Goal: Task Accomplishment & Management: Complete application form

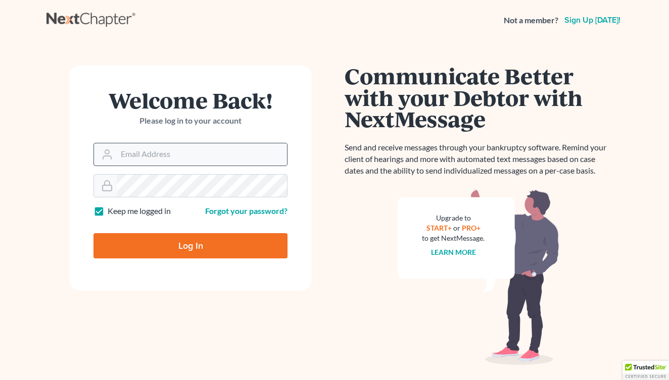
click at [130, 165] on div at bounding box center [190, 154] width 194 height 23
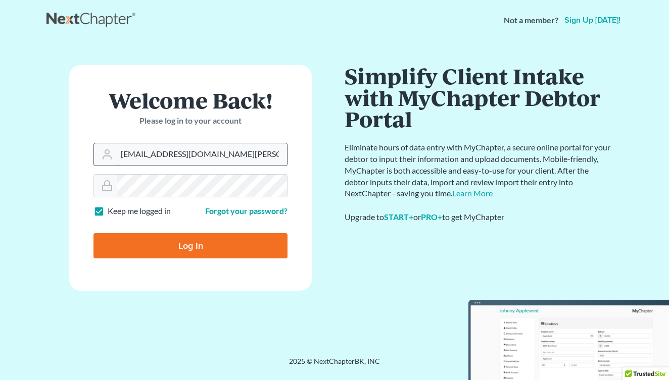
type input "[EMAIL_ADDRESS][DOMAIN_NAME][PERSON_NAME]"
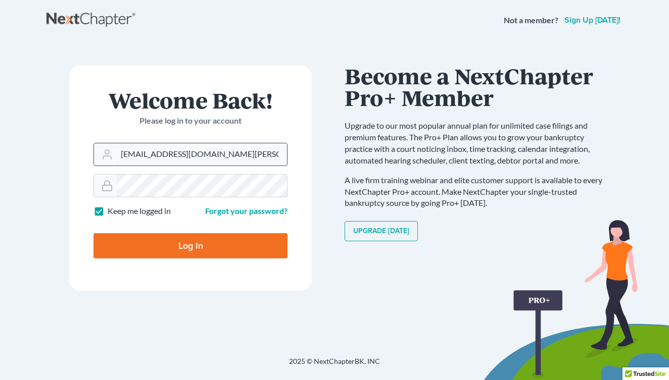
click at [190, 245] on input "Log In" at bounding box center [190, 245] width 194 height 25
type input "Thinking..."
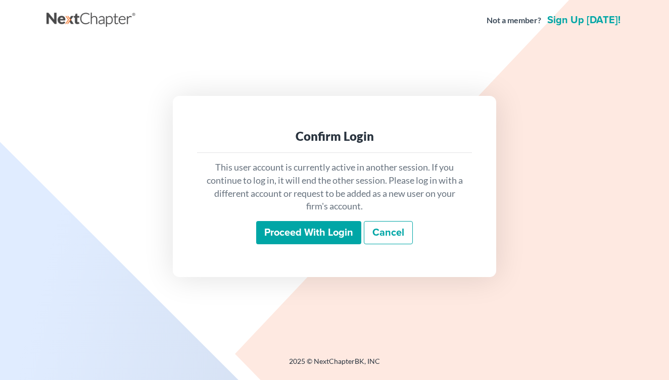
click at [346, 232] on input "Proceed with login" at bounding box center [308, 232] width 105 height 23
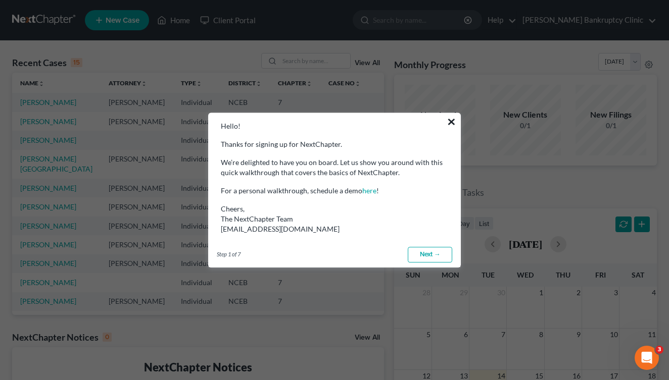
click at [448, 121] on button "×" at bounding box center [452, 122] width 10 height 16
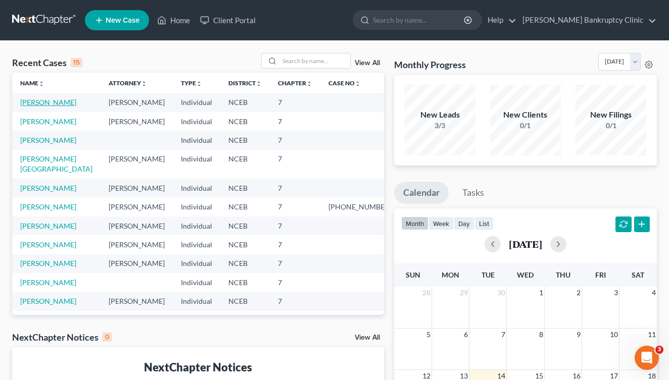
click at [45, 104] on link "Blanks, Sonia" at bounding box center [48, 102] width 56 height 9
select select "10"
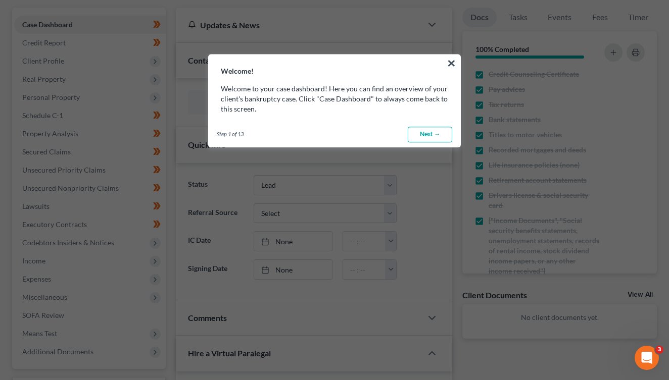
scroll to position [93, 0]
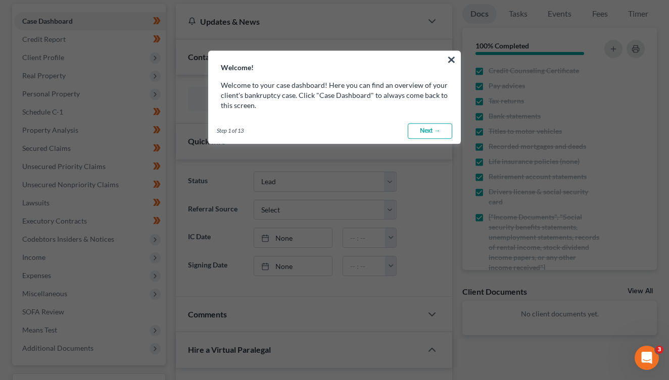
click at [425, 120] on div "Step 1 of 13 ← Previous Next → Done" at bounding box center [335, 131] width 252 height 25
click at [452, 57] on button "×" at bounding box center [452, 60] width 10 height 16
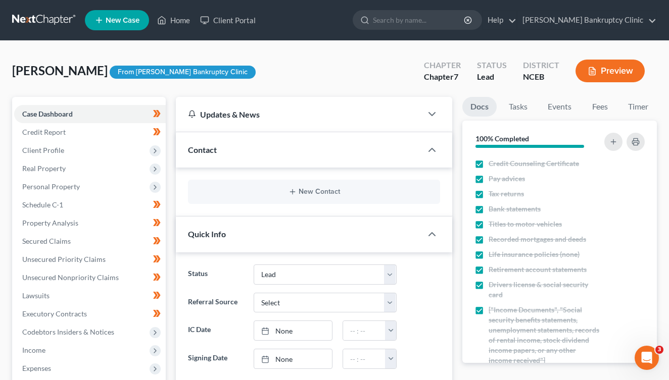
scroll to position [-1, 0]
click at [615, 67] on button "Preview" at bounding box center [609, 71] width 69 height 23
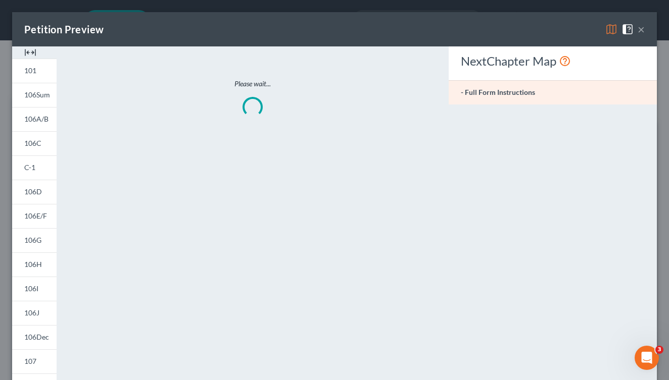
scroll to position [0, 0]
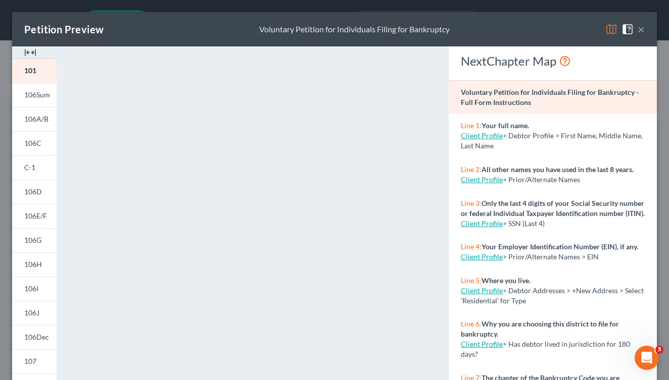
click at [645, 33] on div "Petition Preview Voluntary Petition for Individuals Filing for Bankruptcy ×" at bounding box center [334, 29] width 645 height 34
click at [641, 31] on button "×" at bounding box center [641, 29] width 7 height 12
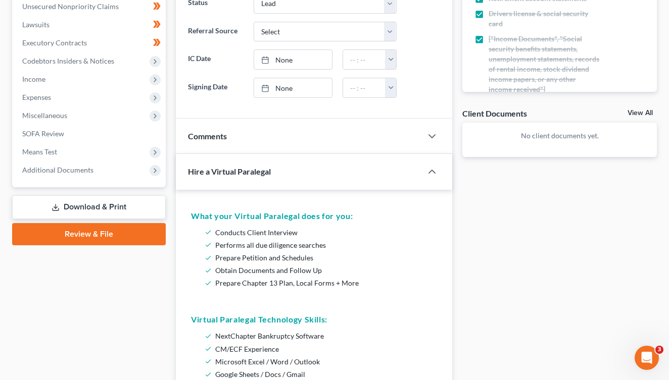
scroll to position [234, 0]
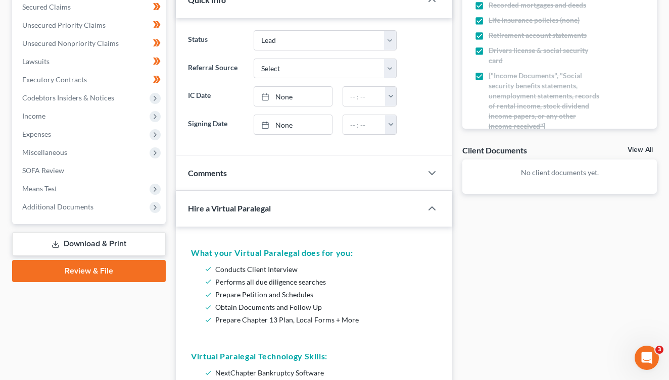
click at [117, 251] on link "Download & Print" at bounding box center [89, 244] width 154 height 24
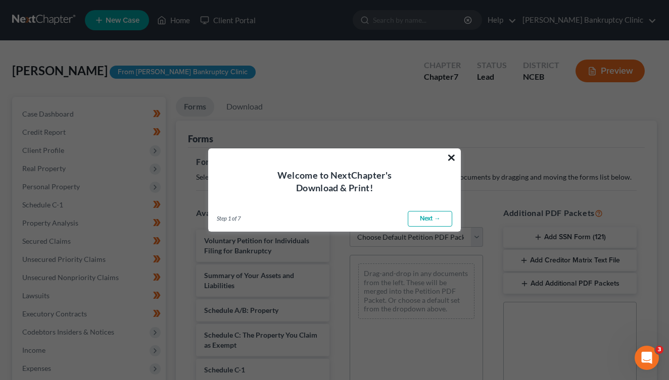
click at [454, 158] on button "×" at bounding box center [452, 158] width 10 height 16
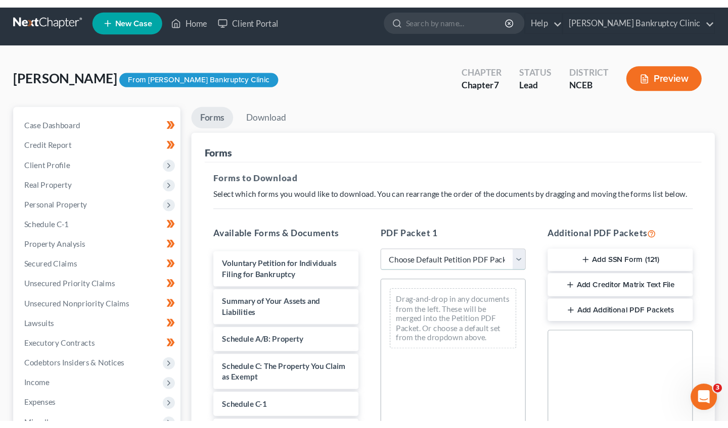
scroll to position [57, 0]
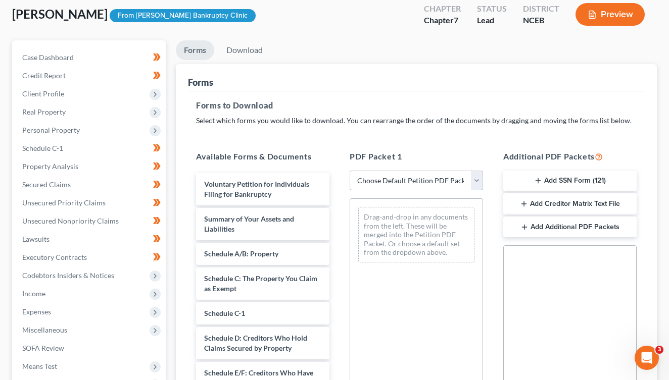
select select "0"
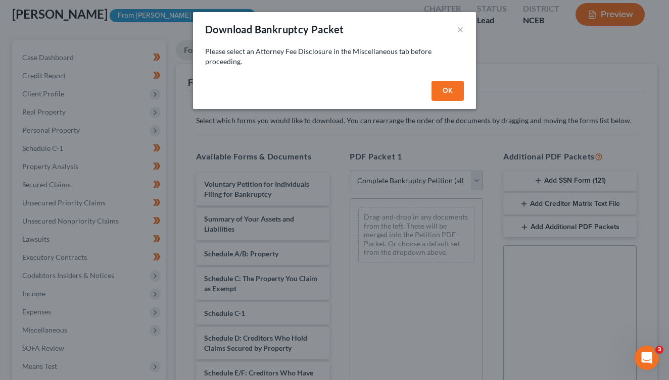
click at [455, 80] on div "OK" at bounding box center [334, 93] width 283 height 32
click at [450, 94] on button "OK" at bounding box center [447, 91] width 32 height 20
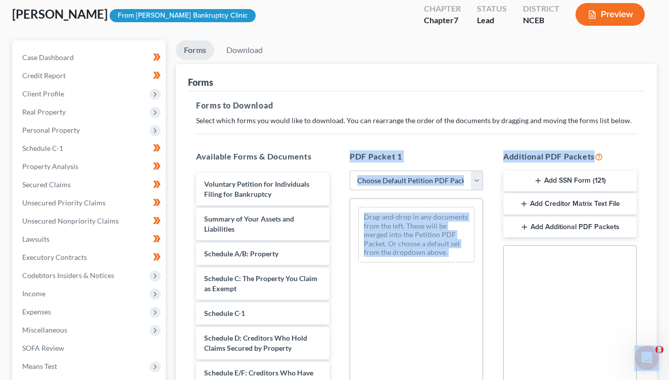
select select "11"
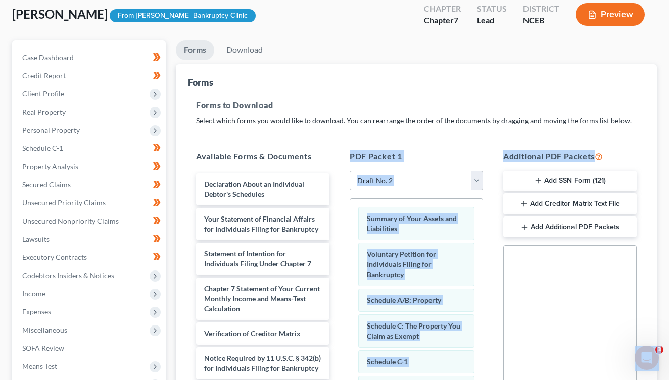
click at [599, 18] on button "Preview" at bounding box center [609, 14] width 69 height 23
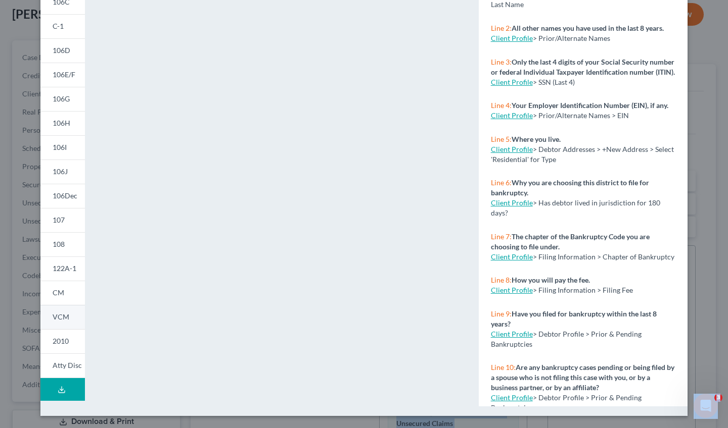
scroll to position [141, 0]
click at [69, 294] on link "CM" at bounding box center [62, 293] width 44 height 24
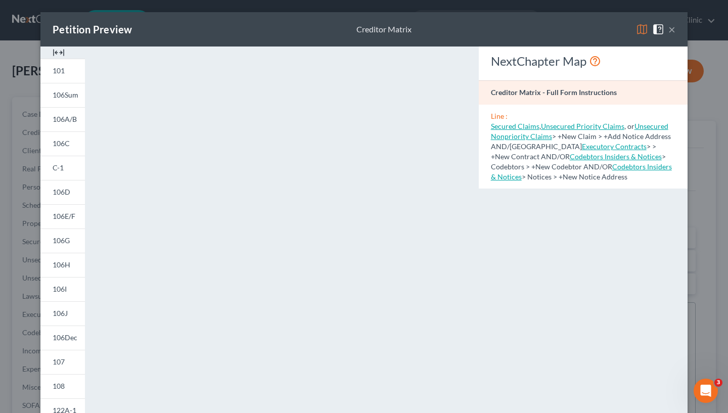
scroll to position [0, 0]
click at [668, 30] on button "×" at bounding box center [671, 29] width 7 height 12
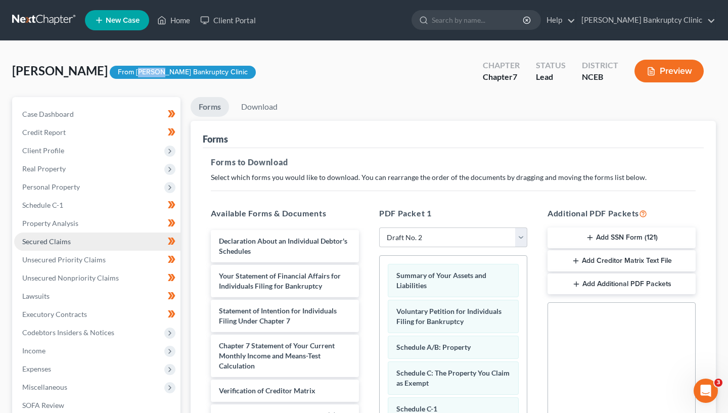
click at [63, 246] on link "Secured Claims" at bounding box center [97, 241] width 166 height 18
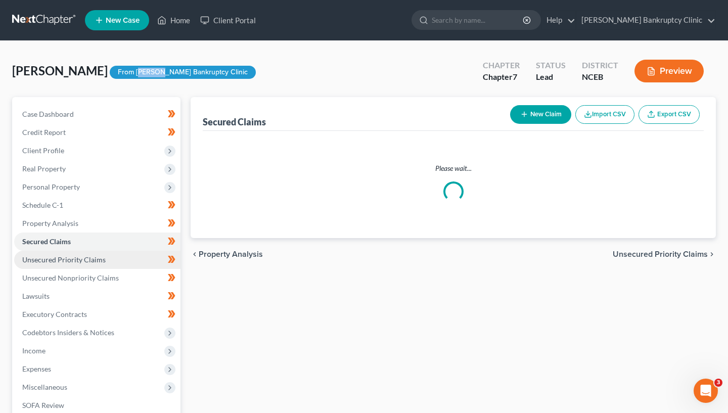
click at [64, 263] on span "Unsecured Priority Claims" at bounding box center [63, 259] width 83 height 9
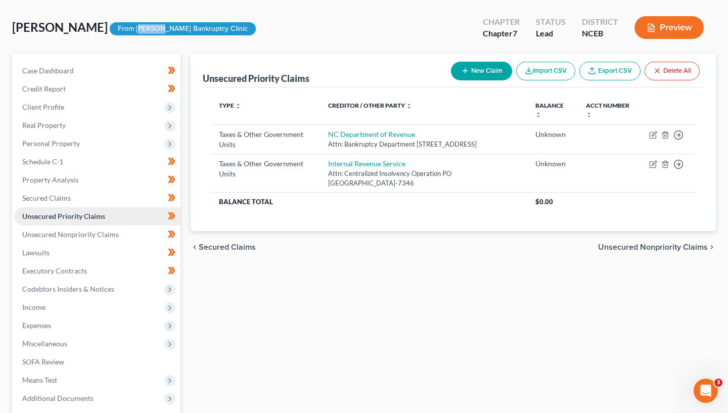
scroll to position [44, 0]
click at [82, 233] on span "Unsecured Nonpriority Claims" at bounding box center [70, 233] width 96 height 9
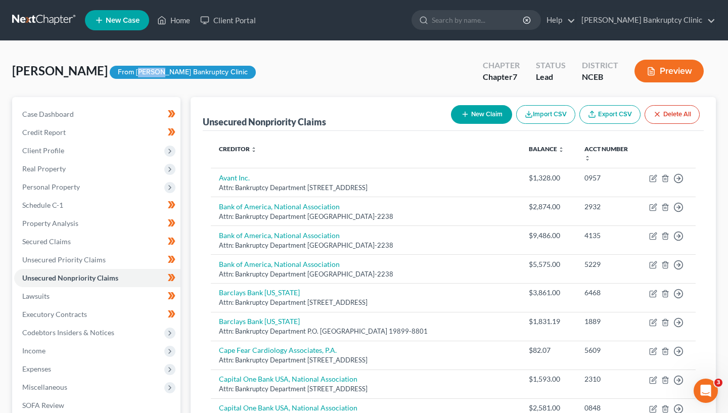
click at [463, 116] on icon "button" at bounding box center [465, 114] width 8 height 8
select select "0"
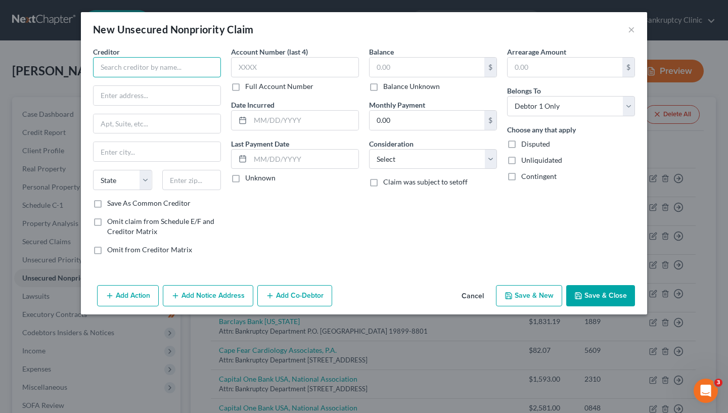
click at [159, 62] on input "text" at bounding box center [157, 67] width 128 height 20
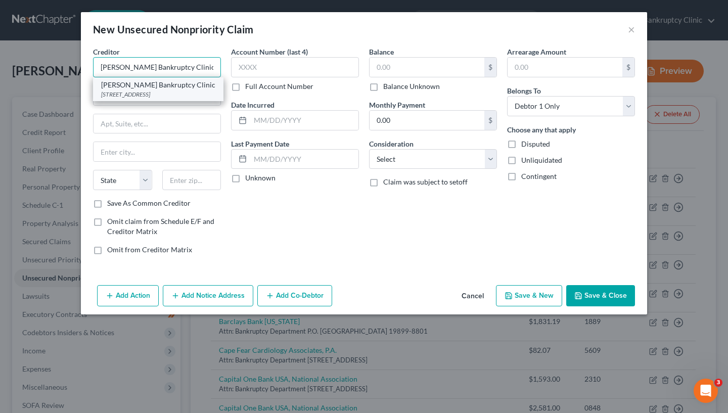
type input "Stubbs Bankruptcy Clinic"
click at [193, 95] on div "PO Box 4, Raleigh, NC 27602-0004" at bounding box center [158, 94] width 114 height 9
type input "PO Box 4"
type input "Raleigh"
select select "28"
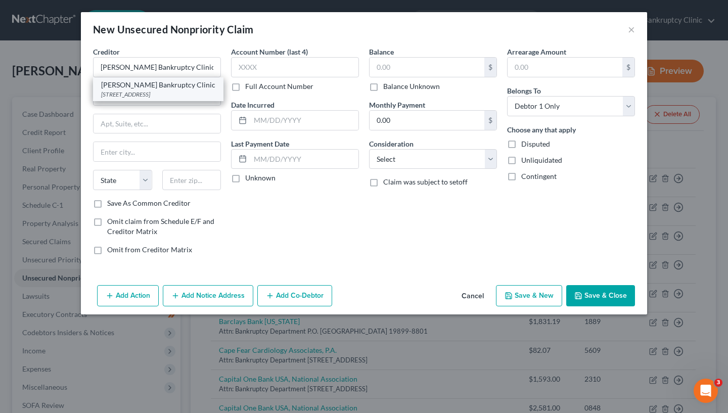
type input "27602-0004"
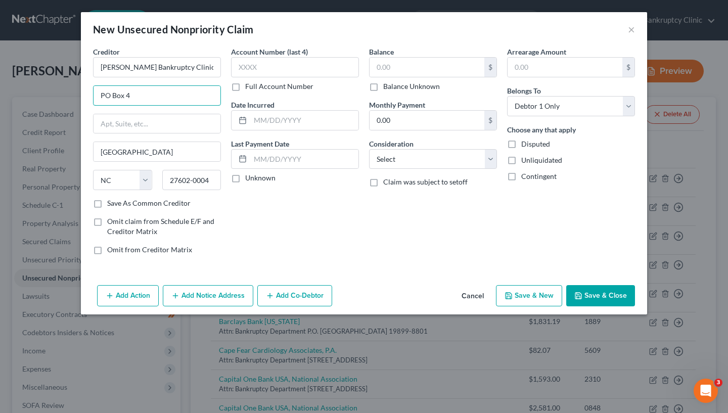
drag, startPoint x: 181, startPoint y: 100, endPoint x: 52, endPoint y: 78, distance: 131.2
type input "2"
type input "300 Fayetteville Street"
click at [600, 298] on button "Save & Close" at bounding box center [600, 295] width 69 height 21
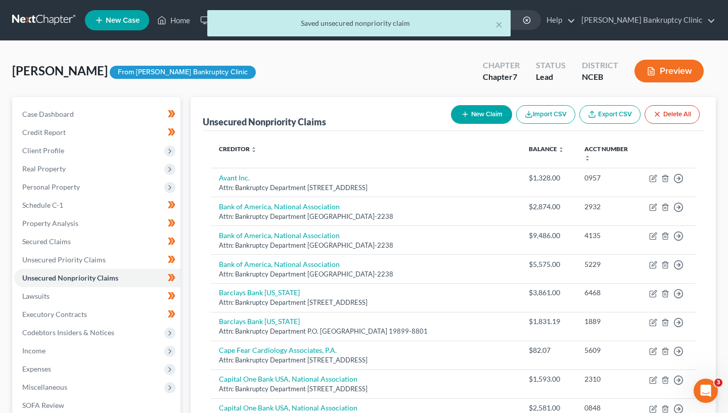
click at [645, 23] on div "× Saved unsecured nonpriority claim" at bounding box center [359, 25] width 728 height 31
click at [668, 15] on div "× Saved unsecured nonpriority claim" at bounding box center [359, 25] width 728 height 31
click at [668, 24] on div "× Saved unsecured nonpriority claim" at bounding box center [359, 25] width 728 height 31
click at [668, 23] on div "× Saved unsecured nonpriority claim" at bounding box center [359, 25] width 728 height 31
click at [500, 26] on button "×" at bounding box center [498, 24] width 7 height 12
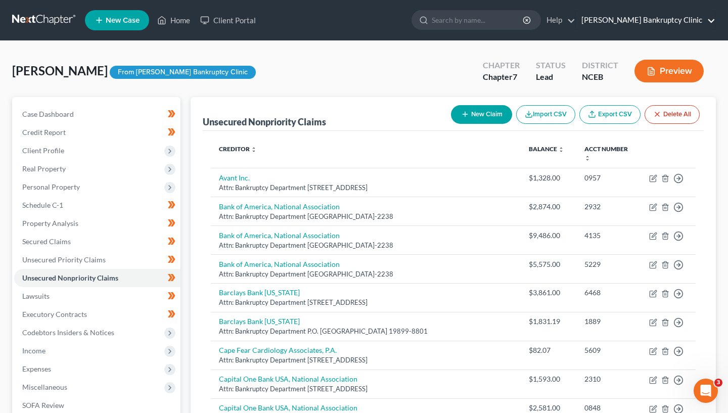
click at [658, 15] on link "Stubbs Bankruptcy Clinic" at bounding box center [645, 20] width 139 height 18
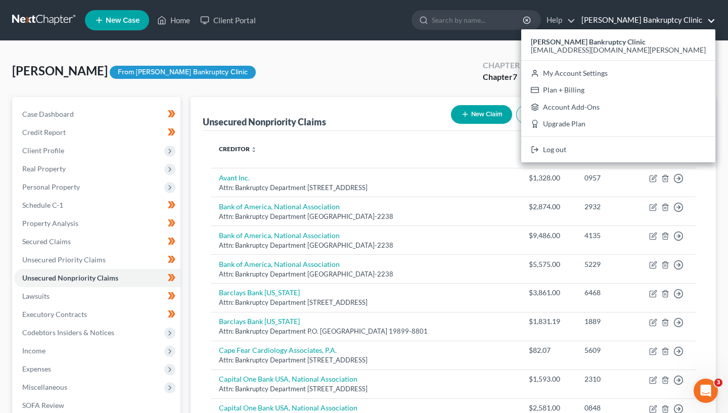
click at [609, 30] on div "Stubbs Bankruptcy Clinic njohannesian0929@email.campbell.edu My Account Setting…" at bounding box center [618, 95] width 194 height 133
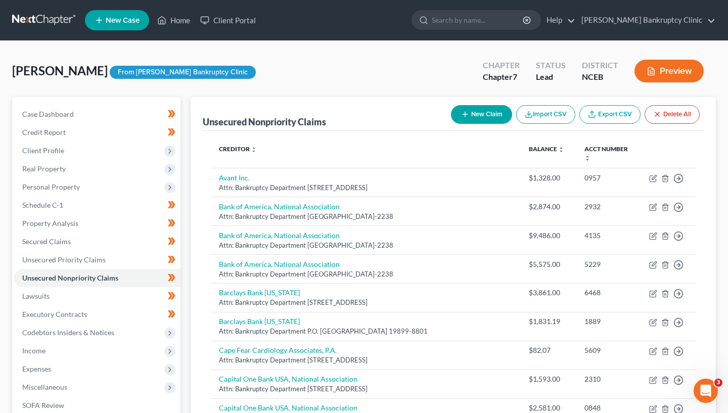
click at [663, 19] on link "Stubbs Bankruptcy Clinic" at bounding box center [645, 20] width 139 height 18
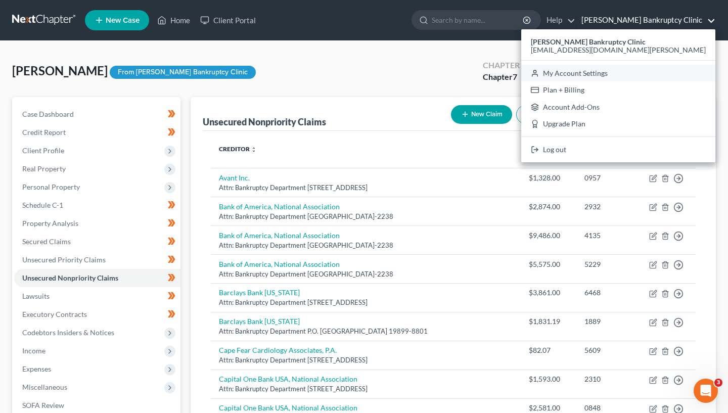
click at [616, 76] on link "My Account Settings" at bounding box center [618, 73] width 194 height 17
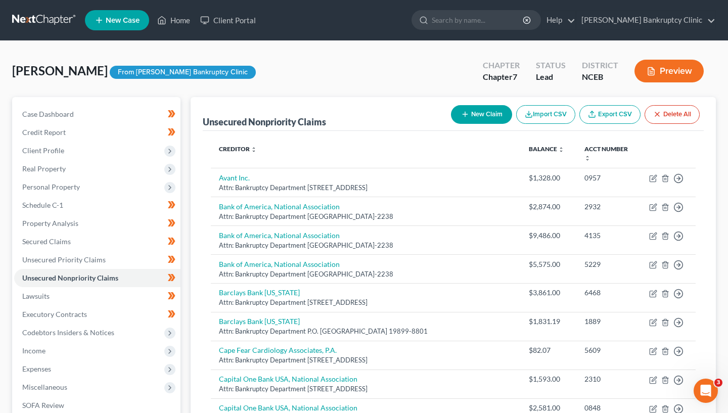
select select "57"
select select "24"
select select "28"
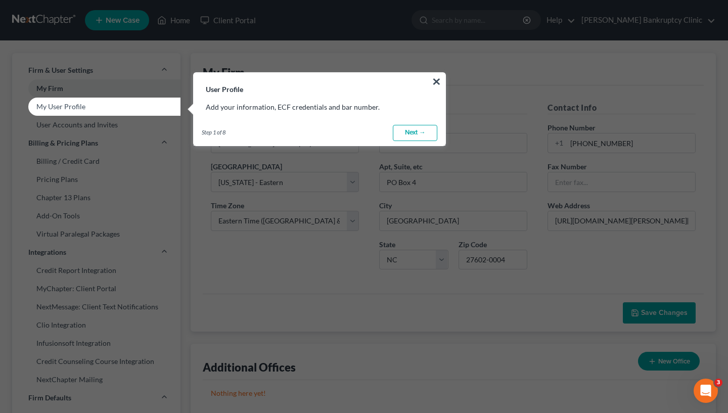
click at [375, 134] on div "Step 1 of 8 ← Previous Next → Done" at bounding box center [320, 132] width 252 height 25
click at [391, 134] on div "Step 1 of 8 ← Previous Next → Done" at bounding box center [320, 132] width 252 height 25
click at [438, 80] on button "×" at bounding box center [436, 81] width 10 height 16
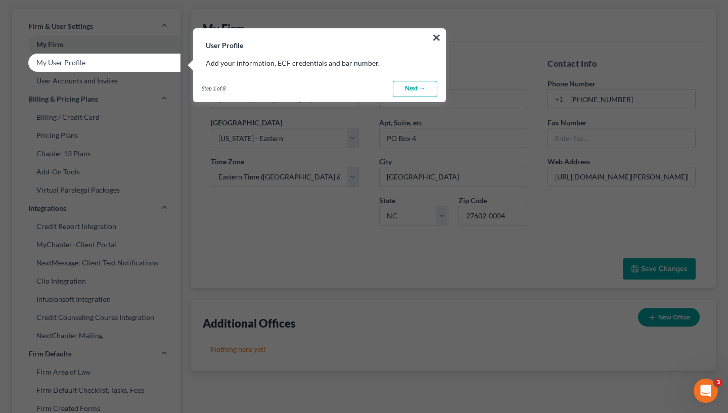
scroll to position [16, 0]
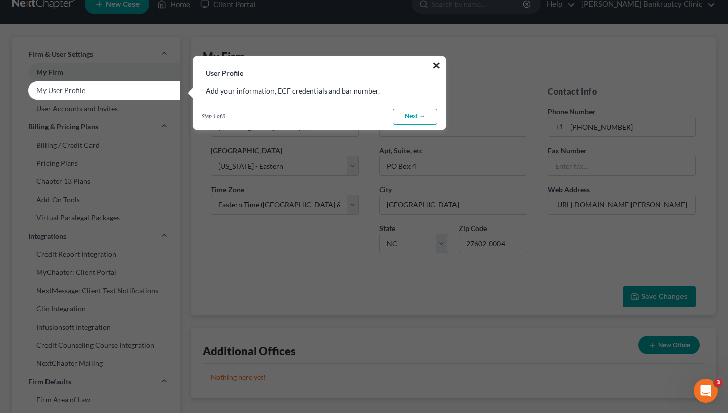
click at [439, 65] on button "×" at bounding box center [436, 65] width 10 height 16
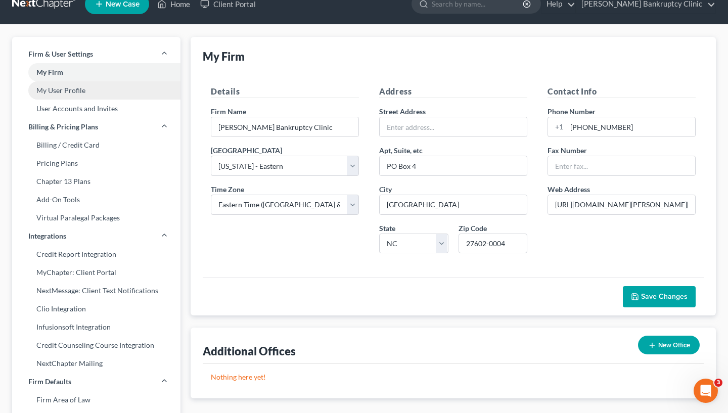
click at [97, 94] on link "My User Profile" at bounding box center [96, 90] width 168 height 18
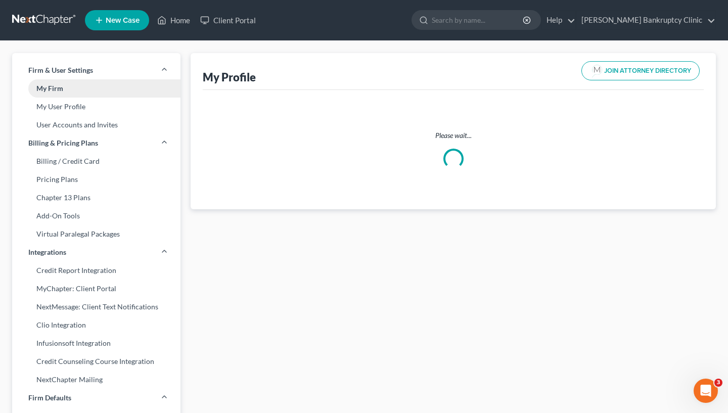
select select "28"
select select "attorney"
select select "0"
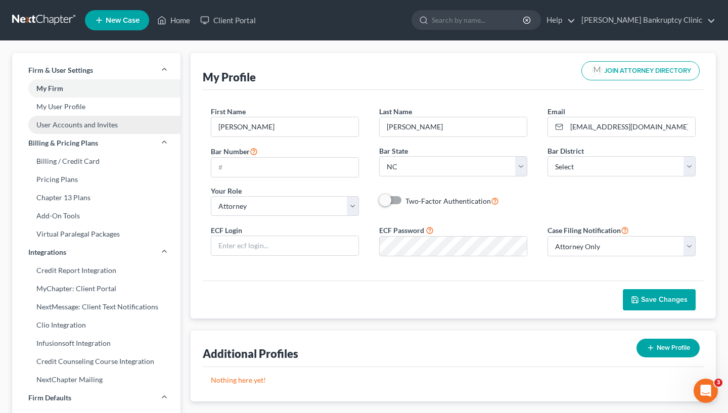
click at [159, 124] on link "User Accounts and Invites" at bounding box center [96, 125] width 168 height 18
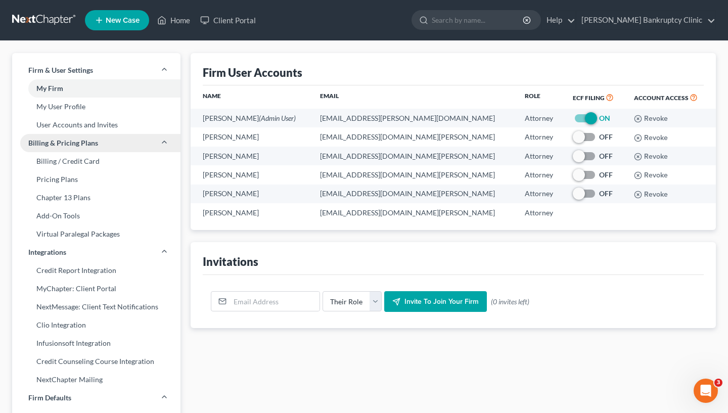
scroll to position [3, 0]
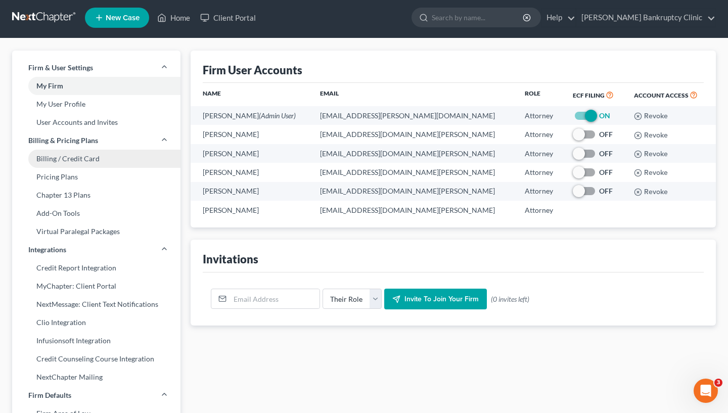
click at [122, 158] on link "Billing / Credit Card" at bounding box center [96, 159] width 168 height 18
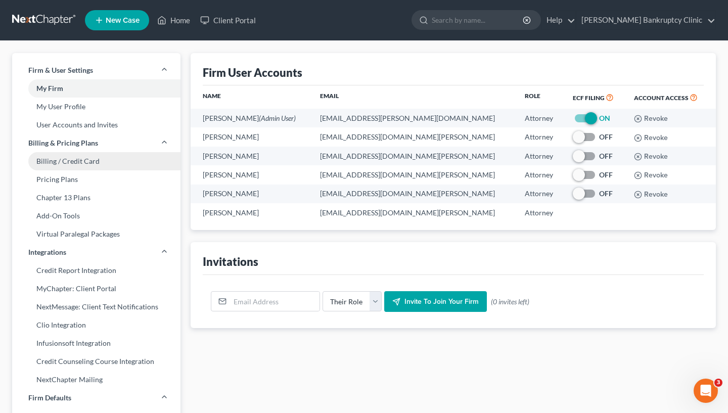
select select "28"
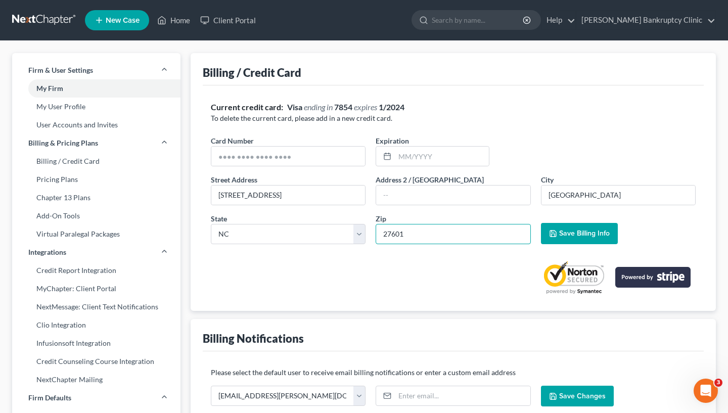
drag, startPoint x: 402, startPoint y: 235, endPoint x: 378, endPoint y: 235, distance: 23.7
click at [178, 22] on link "Home" at bounding box center [173, 20] width 43 height 18
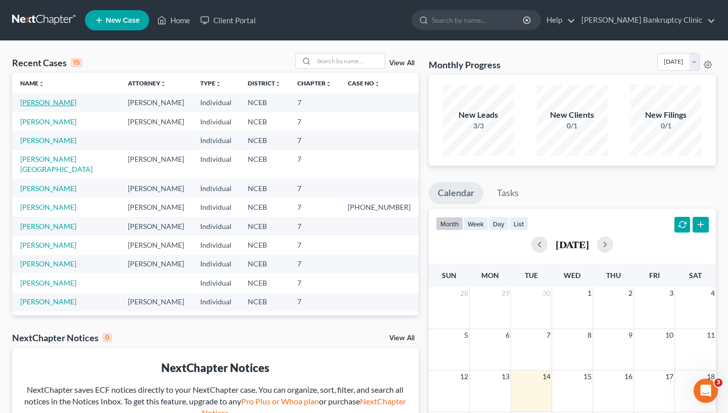
click at [51, 105] on link "Blanks, Sonia" at bounding box center [48, 102] width 56 height 9
select select "10"
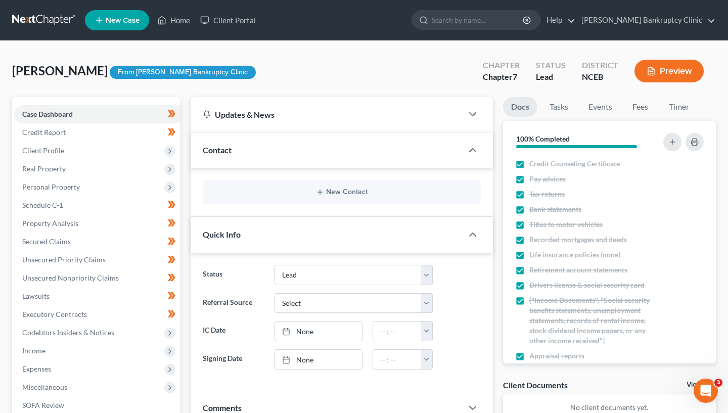
scroll to position [9, 0]
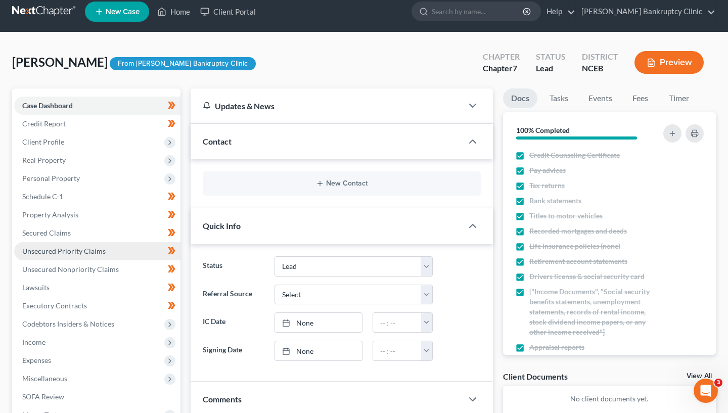
click at [108, 256] on link "Unsecured Priority Claims" at bounding box center [97, 251] width 166 height 18
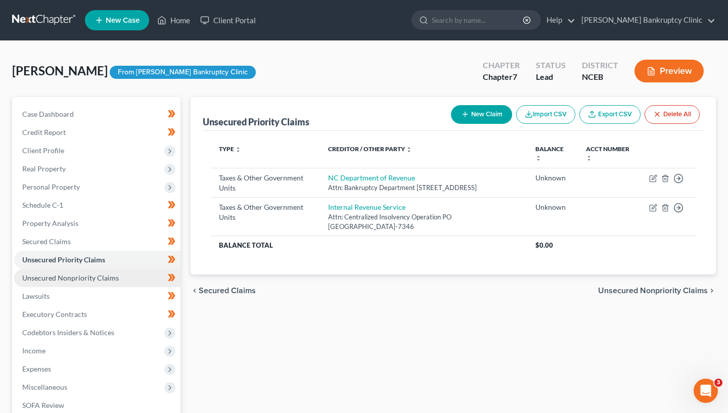
click at [108, 277] on span "Unsecured Nonpriority Claims" at bounding box center [70, 277] width 96 height 9
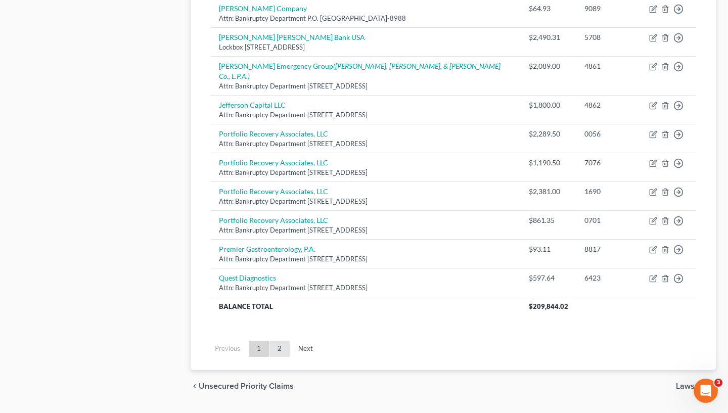
click at [279, 341] on link "2" at bounding box center [279, 349] width 20 height 16
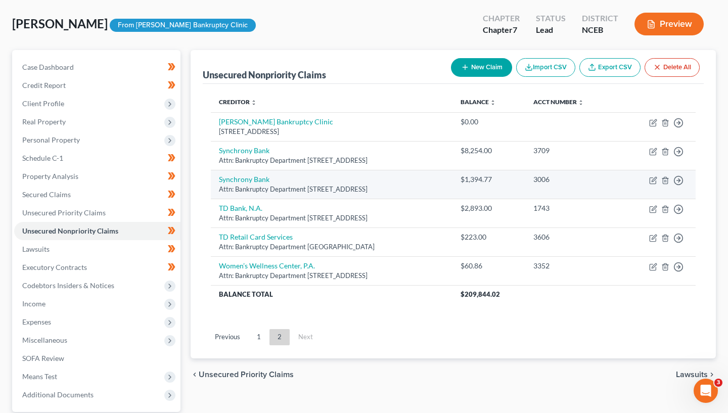
scroll to position [44, 0]
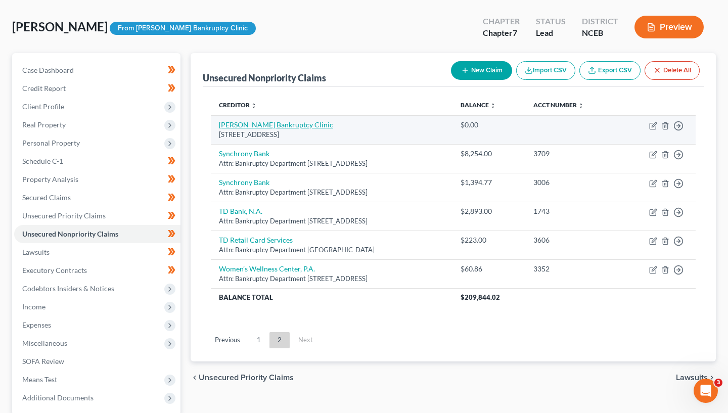
click at [285, 127] on link "Stubbs Bankruptcy Clinic" at bounding box center [276, 124] width 114 height 9
select select "28"
select select "0"
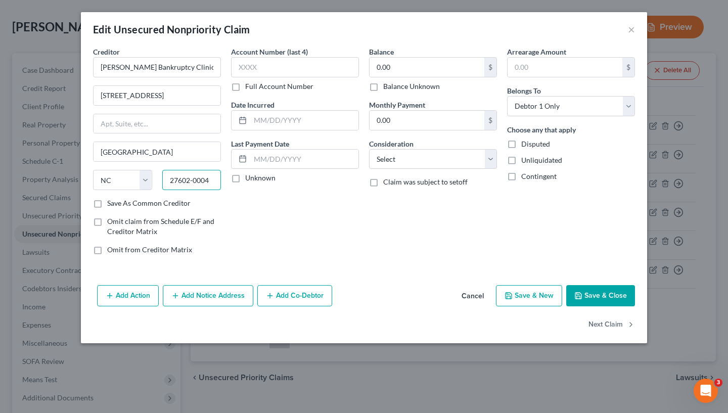
paste input "1"
type input "27601"
click at [227, 223] on div "Account Number (last 4) Full Account Number Date Incurred Last Payment Date Unk…" at bounding box center [295, 154] width 138 height 216
click at [606, 303] on button "Save & Close" at bounding box center [600, 295] width 69 height 21
type input "0"
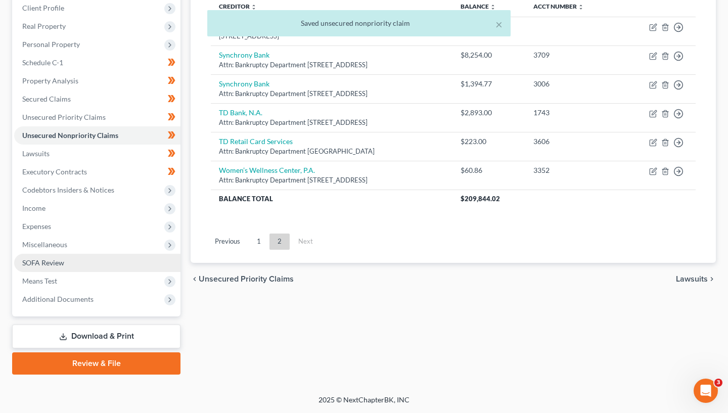
scroll to position [142, 0]
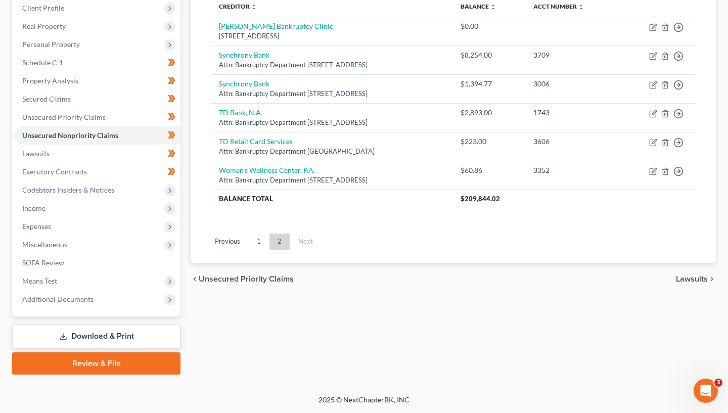
click at [122, 334] on link "Download & Print" at bounding box center [96, 336] width 168 height 24
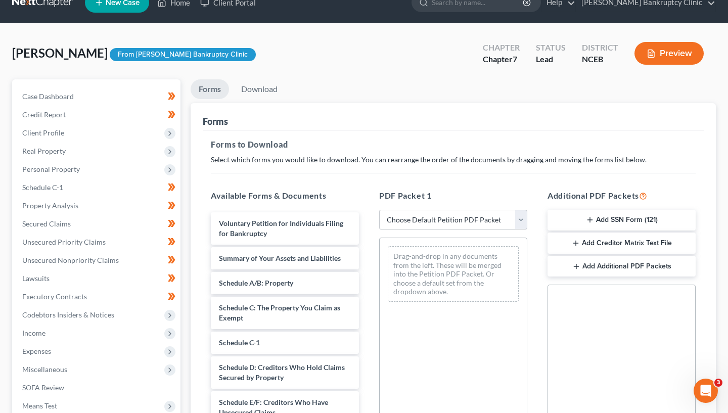
scroll to position [19, 0]
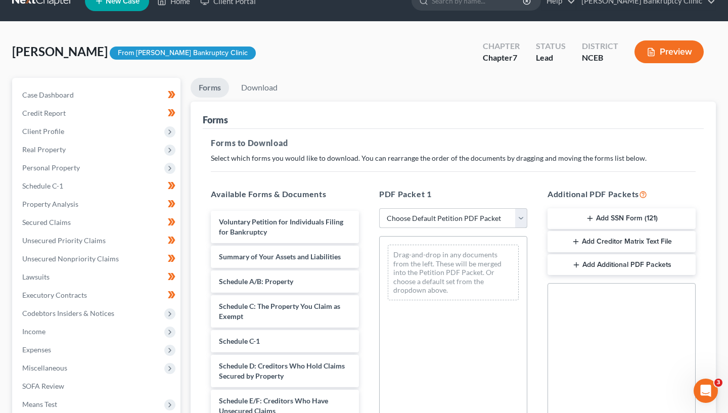
select select "11"
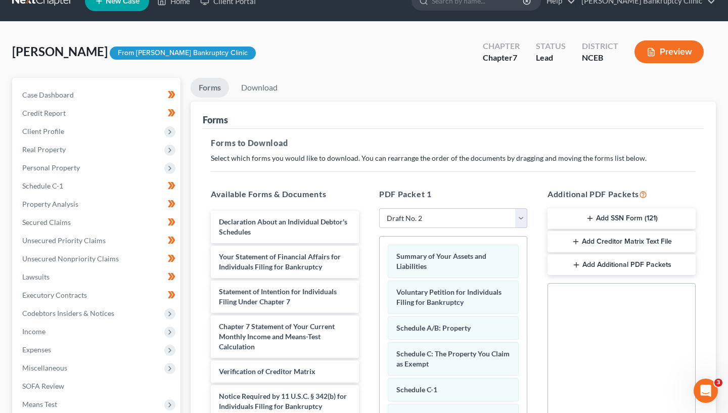
click at [668, 59] on button "Preview" at bounding box center [668, 51] width 69 height 23
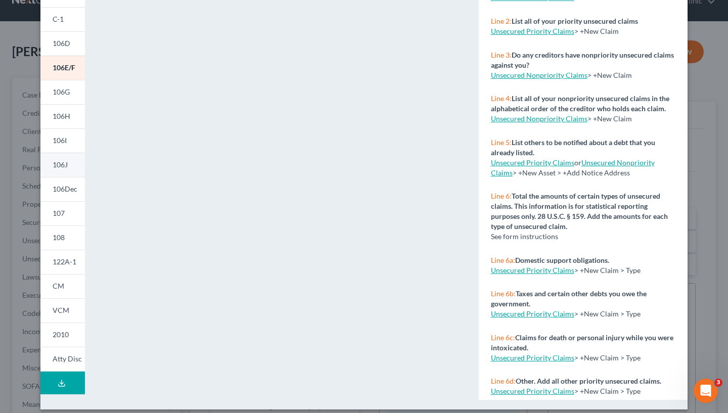
scroll to position [151, 0]
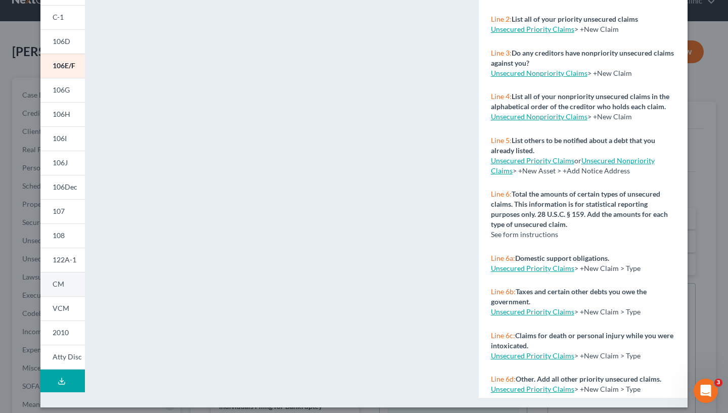
click at [68, 288] on link "CM" at bounding box center [62, 284] width 44 height 24
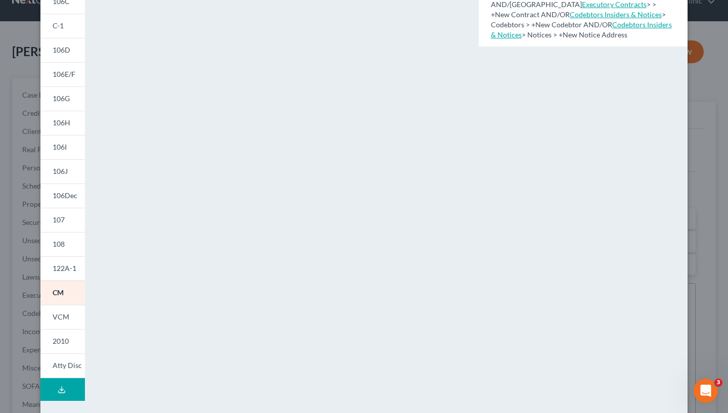
scroll to position [144, 0]
click at [69, 380] on button "Download Draft" at bounding box center [62, 387] width 44 height 23
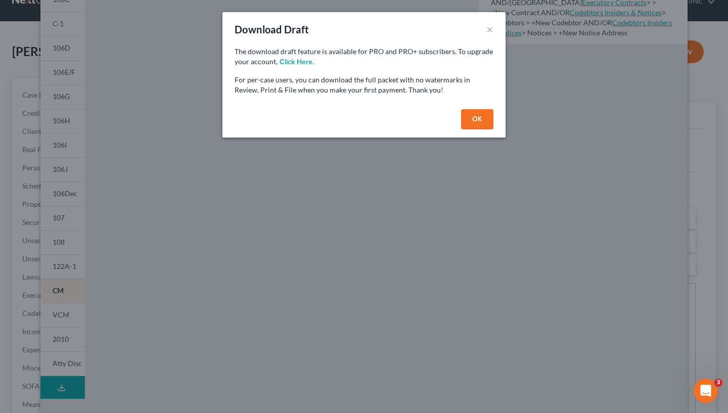
click at [483, 128] on button "OK" at bounding box center [477, 119] width 32 height 20
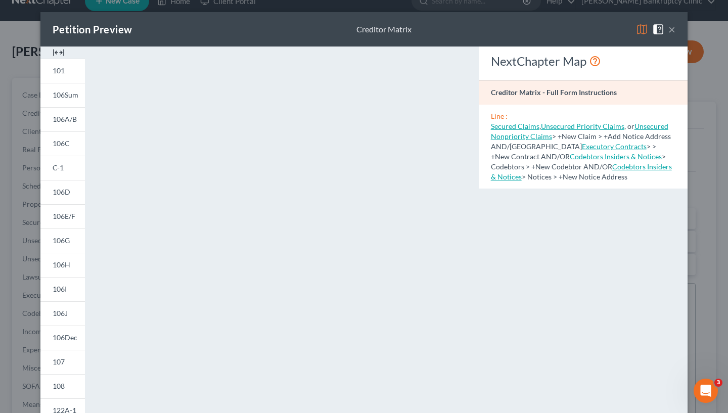
scroll to position [0, 0]
click at [548, 61] on div "NextChapter Map" at bounding box center [583, 61] width 184 height 16
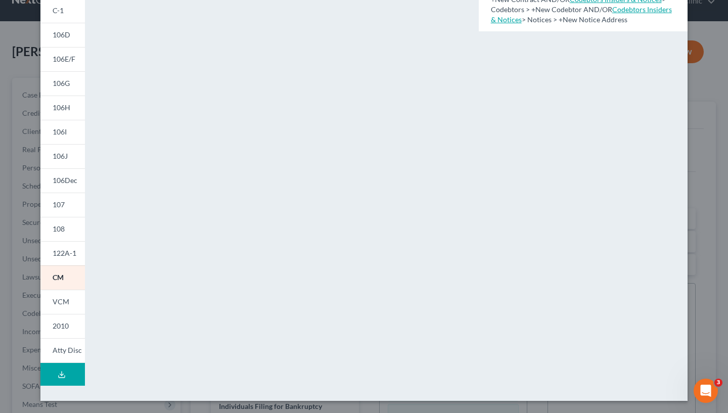
click at [69, 366] on button "Download Draft" at bounding box center [62, 374] width 44 height 23
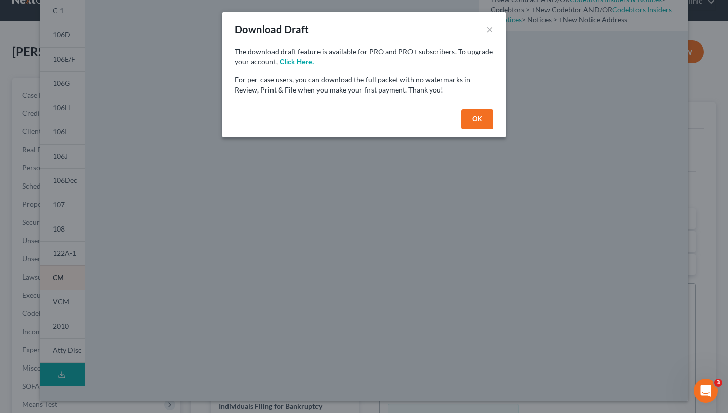
click at [302, 62] on button "click here." at bounding box center [296, 62] width 34 height 7
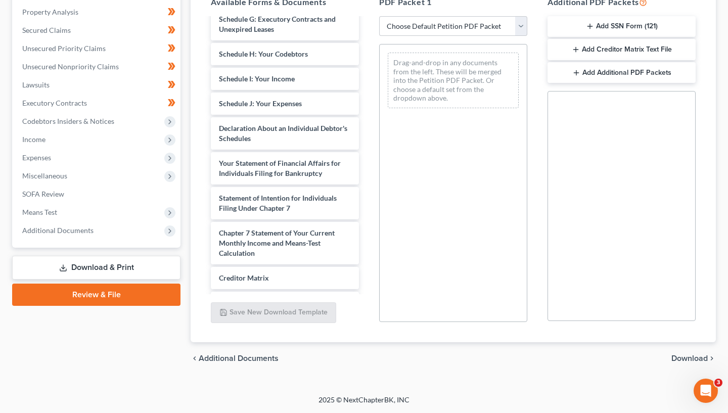
scroll to position [211, 0]
click at [105, 264] on link "Download & Print" at bounding box center [96, 268] width 168 height 24
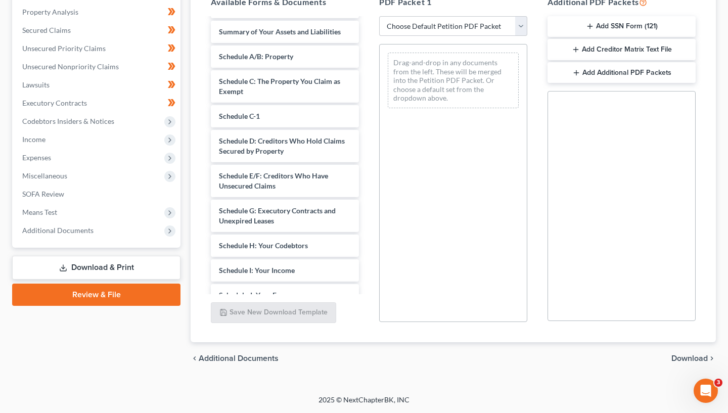
scroll to position [18, 0]
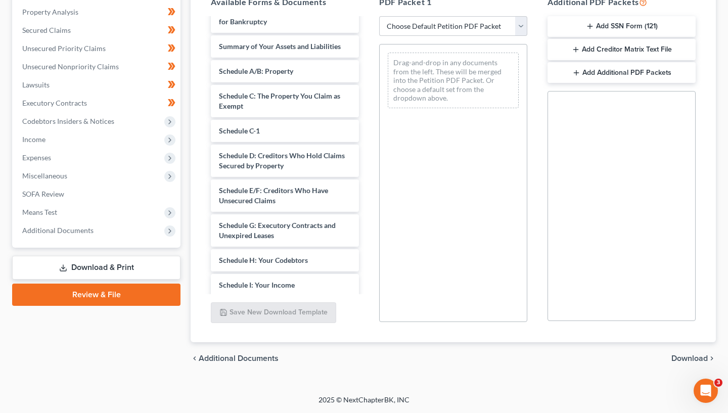
click at [516, 37] on div "PDF Packet 1 Choose Default Petition PDF Packet Complete Bankruptcy Petition (a…" at bounding box center [453, 159] width 168 height 343
select select "11"
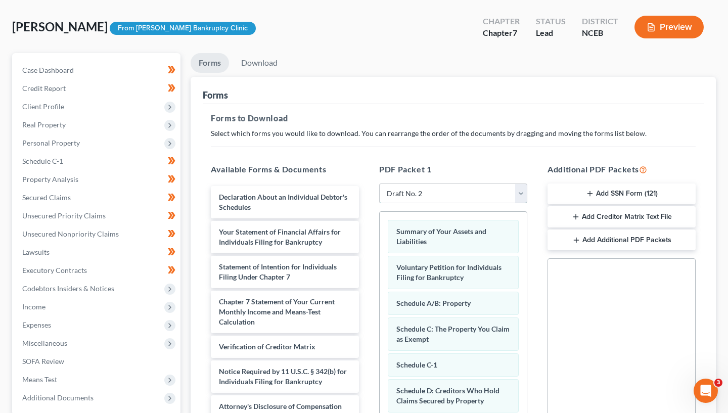
scroll to position [42, 0]
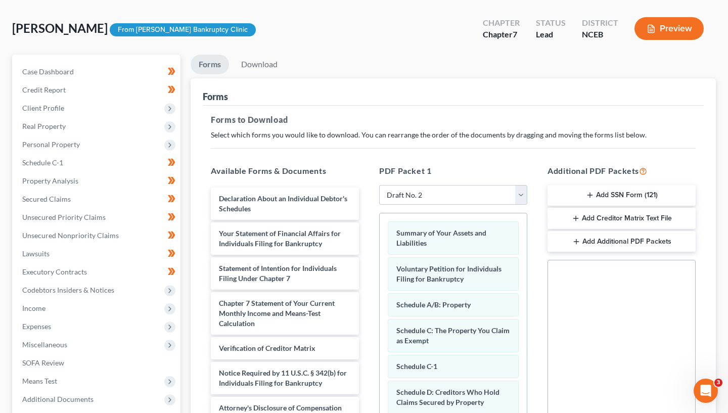
click at [661, 34] on button "Preview" at bounding box center [668, 28] width 69 height 23
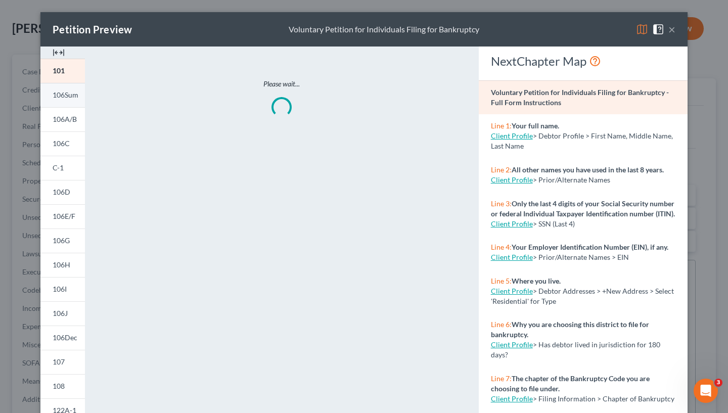
click at [72, 101] on link "106Sum" at bounding box center [62, 95] width 44 height 24
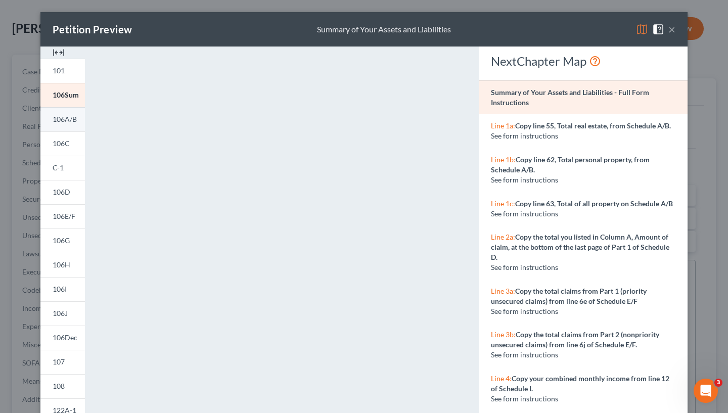
scroll to position [0, 0]
click at [70, 120] on span "106A/B" at bounding box center [65, 119] width 24 height 9
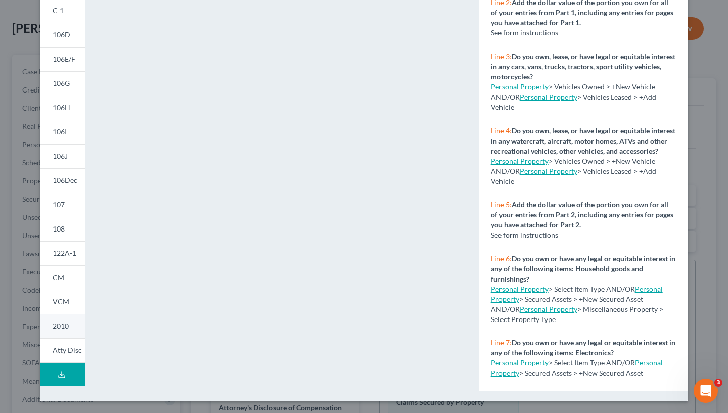
scroll to position [157, 0]
click at [76, 370] on button "Download Draft" at bounding box center [62, 374] width 44 height 23
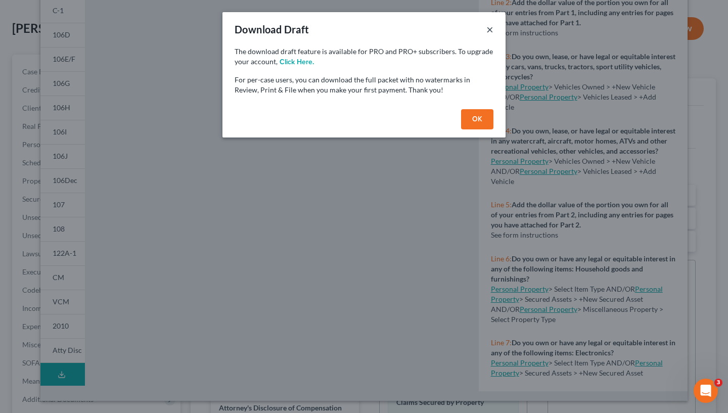
click at [491, 28] on button "×" at bounding box center [489, 29] width 7 height 12
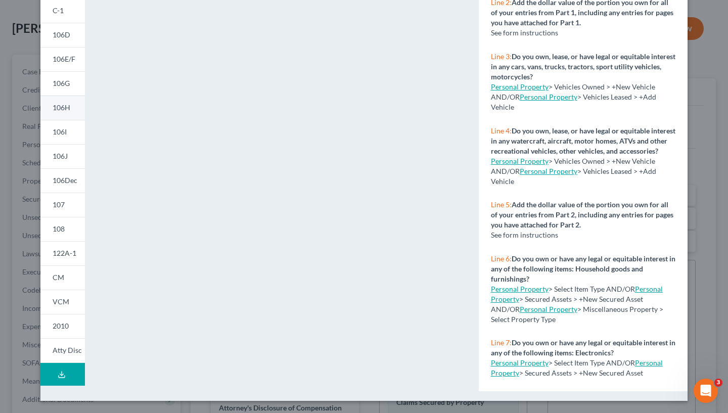
click at [67, 107] on span "106H" at bounding box center [62, 107] width 18 height 9
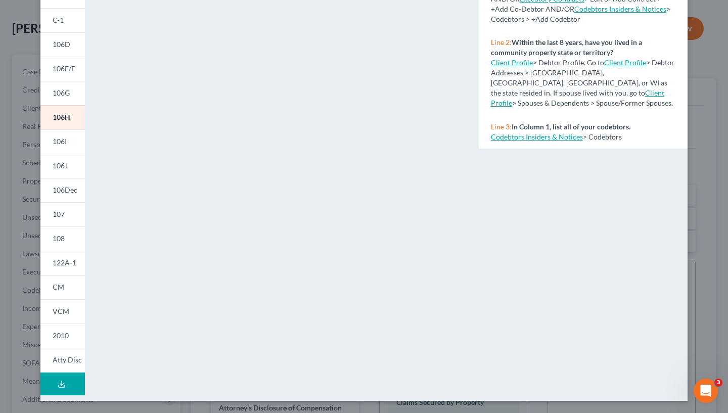
click at [68, 380] on button "Download Draft" at bounding box center [62, 383] width 44 height 23
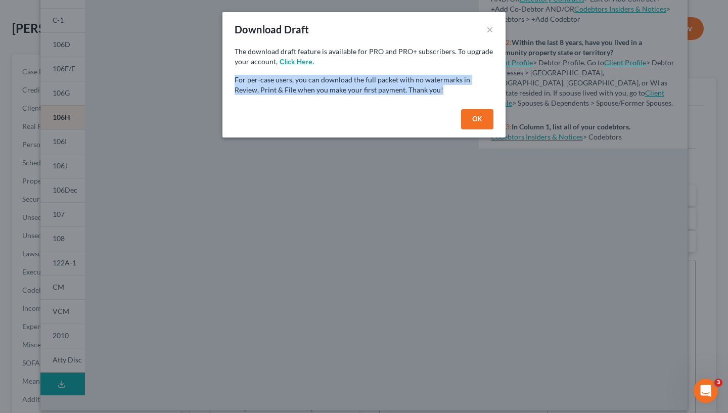
drag, startPoint x: 425, startPoint y: 98, endPoint x: 313, endPoint y: 66, distance: 116.5
click at [313, 66] on div "The download draft feature is available for PRO and PRO+ subscribers. To upgrad…" at bounding box center [363, 75] width 283 height 59
click at [493, 28] on button "×" at bounding box center [489, 29] width 7 height 12
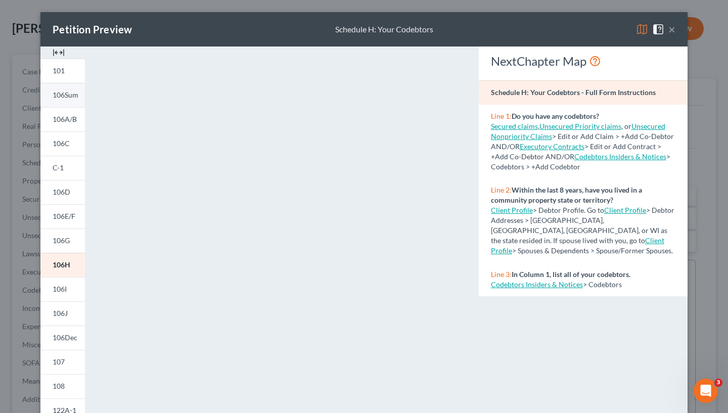
scroll to position [0, 0]
click at [68, 84] on link "106Sum" at bounding box center [62, 95] width 44 height 24
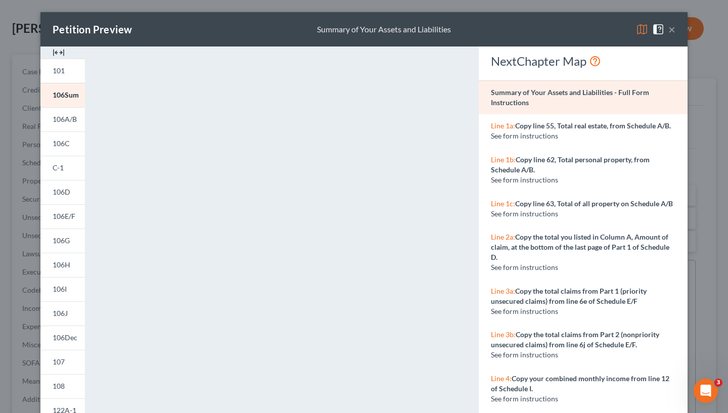
click at [668, 29] on div "Petition Preview Summary of Your Assets and Liabilities ×" at bounding box center [363, 29] width 647 height 34
click at [668, 29] on button "×" at bounding box center [671, 29] width 7 height 12
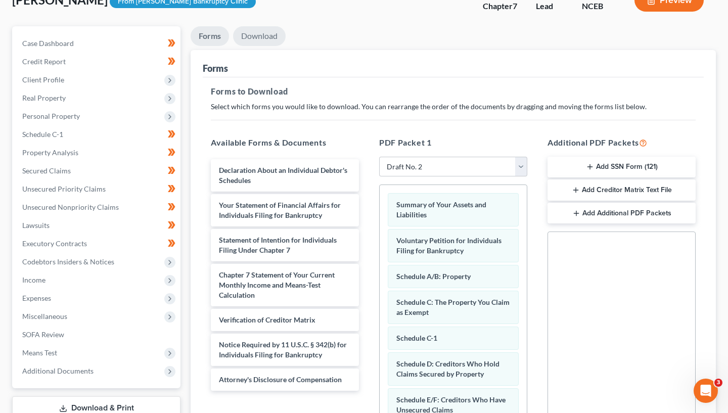
scroll to position [68, 0]
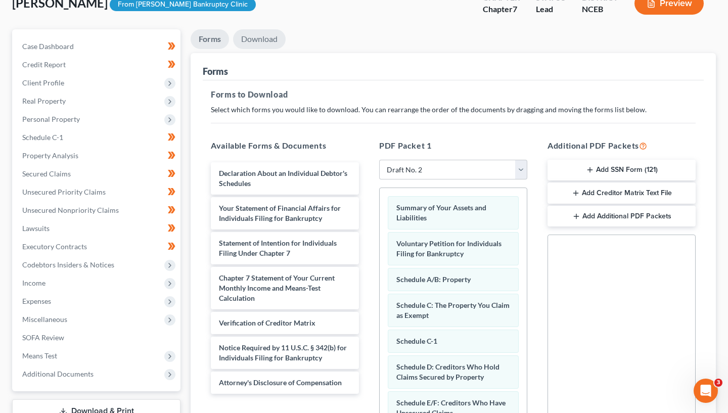
click at [263, 37] on link "Download" at bounding box center [259, 39] width 53 height 20
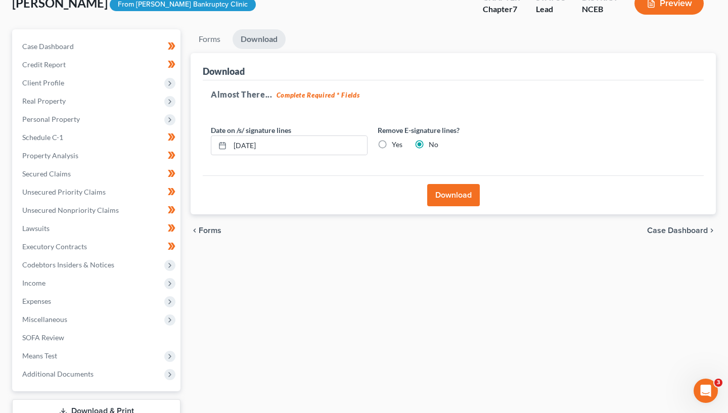
click at [440, 188] on button "Download" at bounding box center [453, 195] width 53 height 22
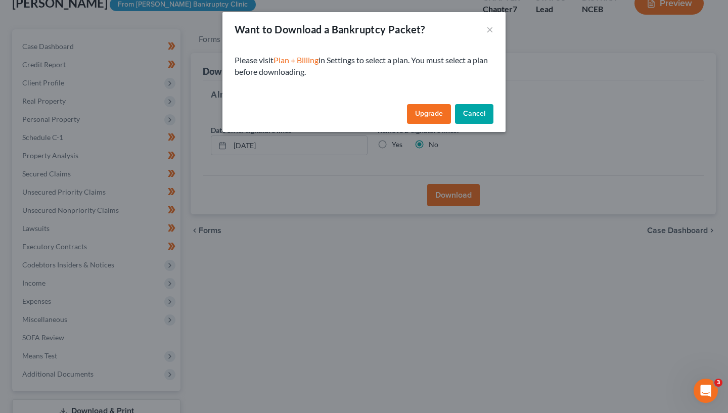
click at [494, 34] on div "Want to Download a Bankruptcy Packet? ×" at bounding box center [363, 29] width 283 height 34
drag, startPoint x: 494, startPoint y: 26, endPoint x: 385, endPoint y: 84, distance: 123.9
click at [385, 84] on div "Want to Download a Bankruptcy Packet? × Please visit Plan + Billing in Settings…" at bounding box center [363, 72] width 283 height 120
drag, startPoint x: 382, startPoint y: 86, endPoint x: 195, endPoint y: 55, distance: 190.5
click at [195, 55] on div "Want to Download a Bankruptcy Packet? × Please visit Plan + Billing in Settings…" at bounding box center [364, 206] width 728 height 413
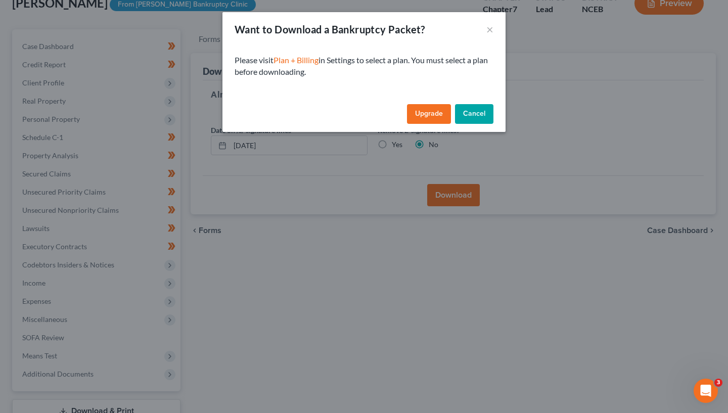
copy p "Please visit Plan + Billing in Settings to select a plan. You must select a pla…"
click at [214, 295] on div "Want to Download a Bankruptcy Packet? × Please visit Plan + Billing in Settings…" at bounding box center [364, 206] width 728 height 413
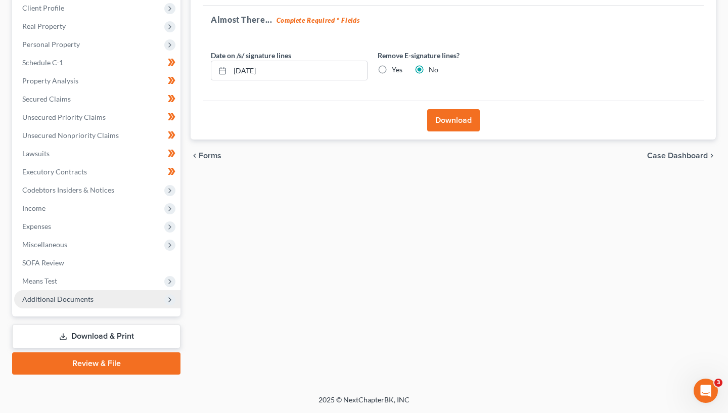
scroll to position [142, 0]
click at [113, 332] on link "Download & Print" at bounding box center [96, 336] width 168 height 24
click at [116, 348] on link "Download & Print" at bounding box center [96, 336] width 168 height 24
click at [117, 337] on link "Download & Print" at bounding box center [96, 336] width 168 height 24
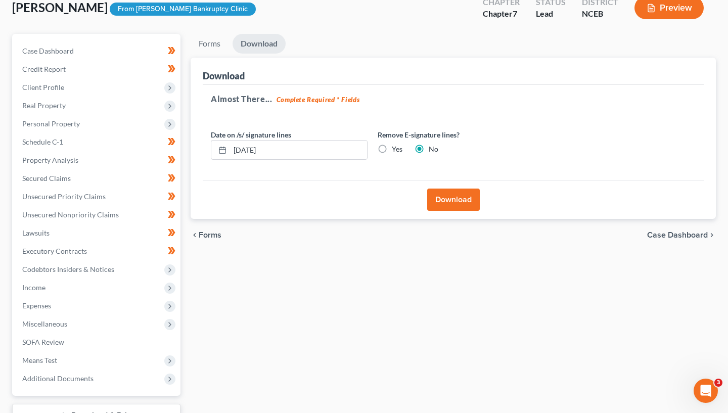
scroll to position [56, 0]
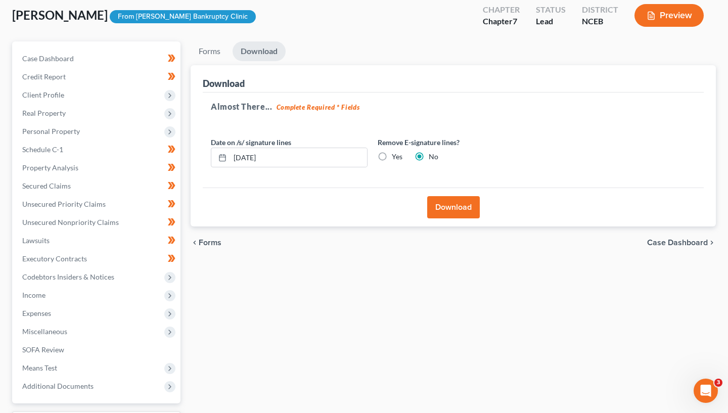
click at [668, 35] on div "Blanks, Sonia Upgraded From Stubbs Bankruptcy Clinic Chapter Chapter 7 Status L…" at bounding box center [363, 19] width 703 height 44
click at [668, 20] on button "Preview" at bounding box center [668, 15] width 69 height 23
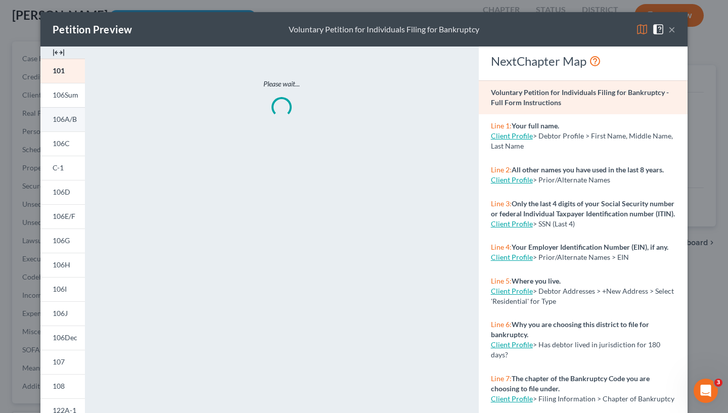
click at [72, 123] on span "106A/B" at bounding box center [65, 119] width 24 height 9
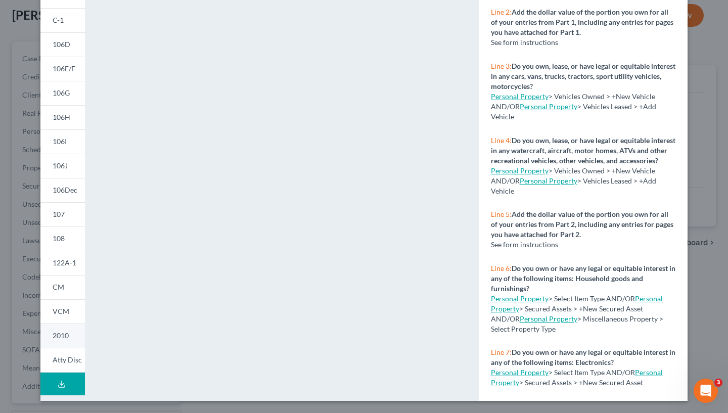
scroll to position [148, 0]
click at [70, 380] on button "Download Draft" at bounding box center [62, 383] width 44 height 23
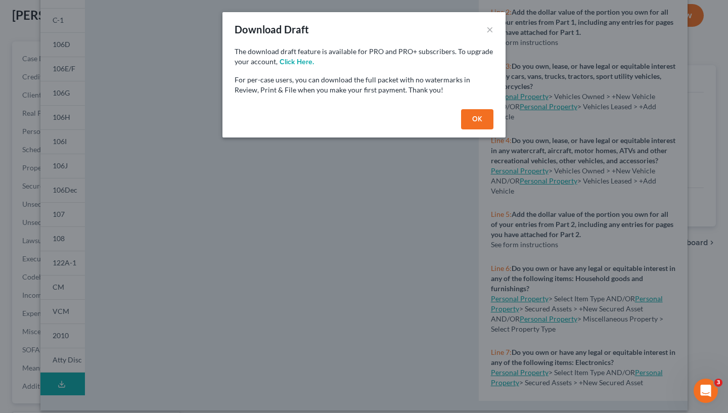
click at [483, 121] on button "OK" at bounding box center [477, 119] width 32 height 20
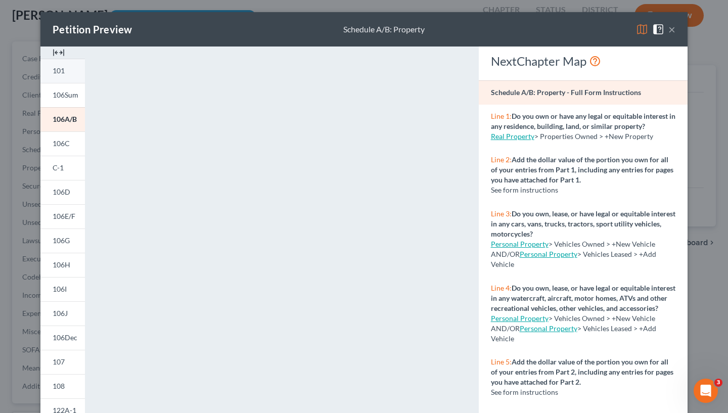
scroll to position [0, 0]
click at [67, 76] on link "101" at bounding box center [62, 71] width 44 height 24
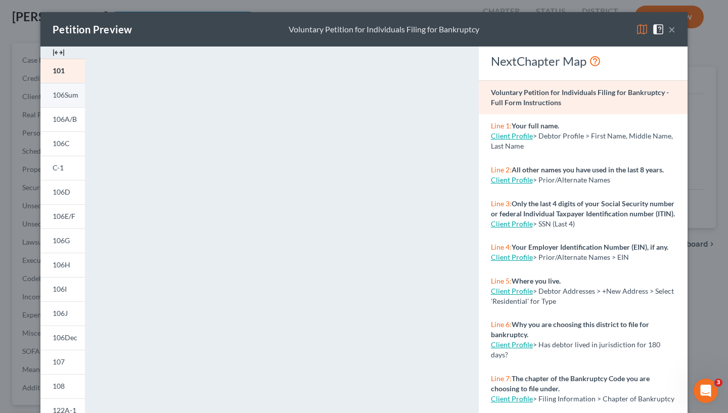
click at [58, 96] on span "106Sum" at bounding box center [66, 94] width 26 height 9
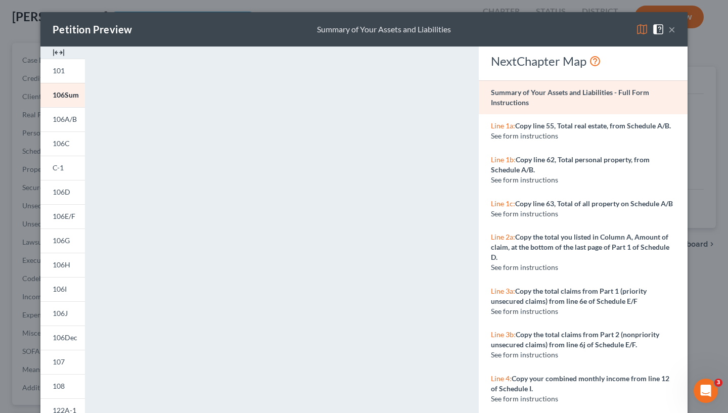
click at [72, 120] on span "106A/B" at bounding box center [65, 119] width 24 height 9
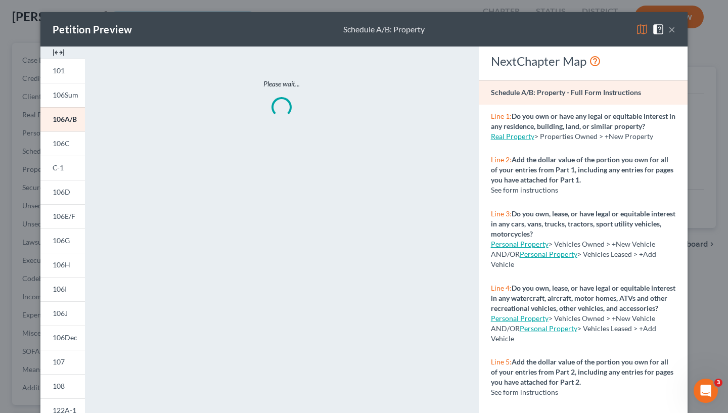
click at [67, 120] on span "106A/B" at bounding box center [65, 119] width 24 height 9
click at [62, 94] on span "106Sum" at bounding box center [66, 94] width 26 height 9
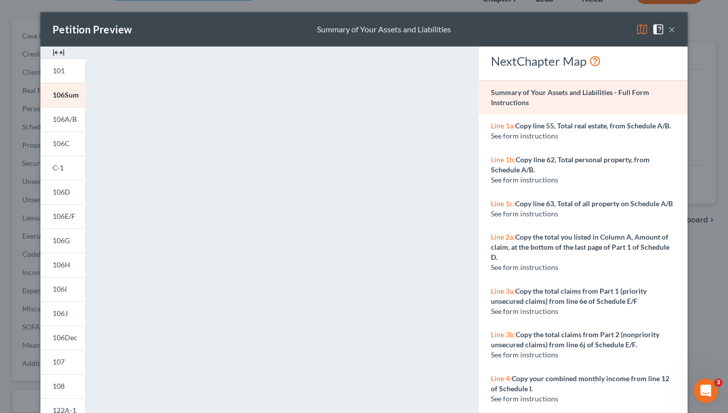
drag, startPoint x: 103, startPoint y: 254, endPoint x: 673, endPoint y: 31, distance: 612.6
click at [668, 31] on button "×" at bounding box center [671, 29] width 7 height 12
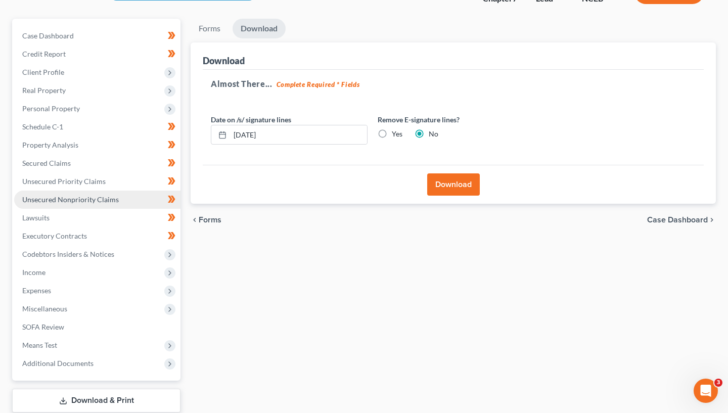
drag, startPoint x: 673, startPoint y: 31, endPoint x: 98, endPoint y: 190, distance: 596.6
click at [98, 190] on link "Unsecured Nonpriority Claims" at bounding box center [97, 199] width 166 height 18
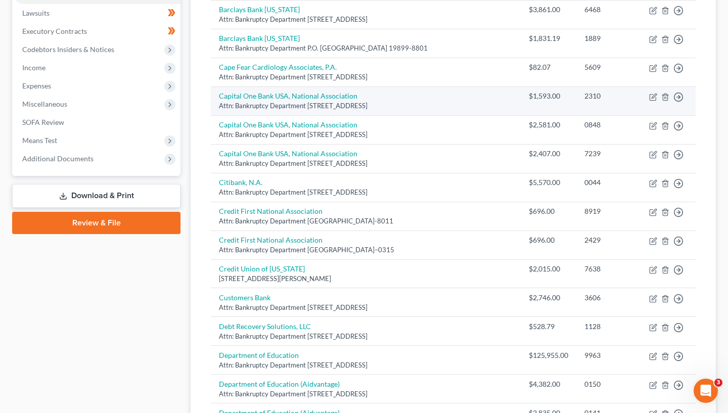
scroll to position [277, 0]
